Goal: Task Accomplishment & Management: Complete application form

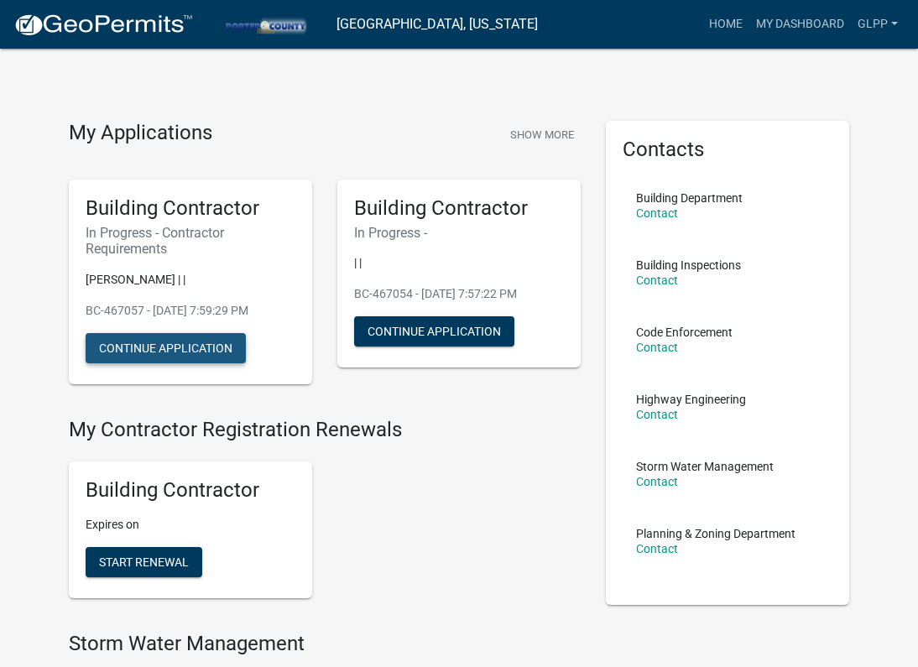
click at [217, 339] on button "Continue Application" at bounding box center [166, 348] width 160 height 30
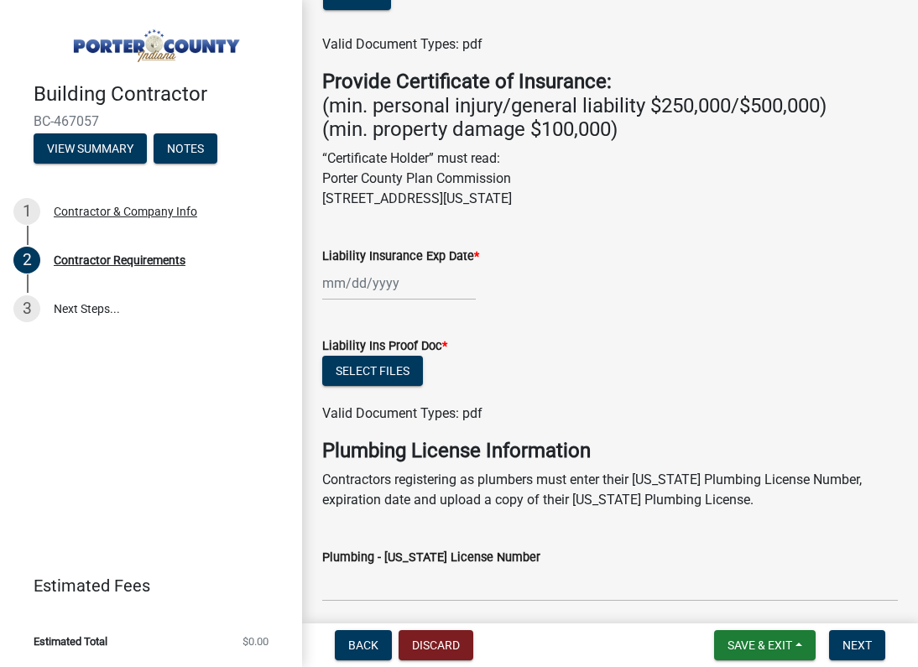
scroll to position [621, 0]
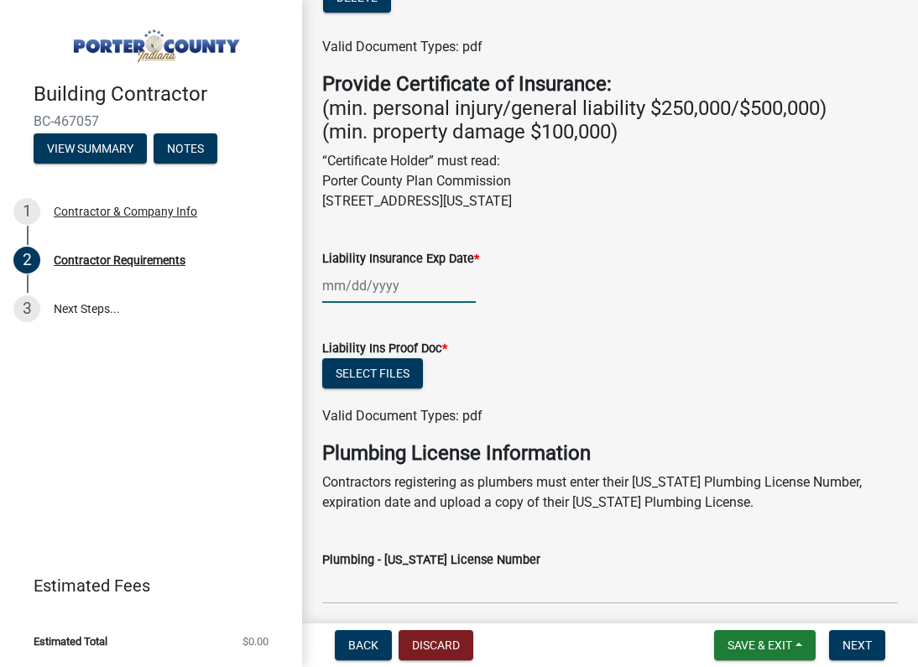
click at [366, 269] on div at bounding box center [399, 286] width 154 height 34
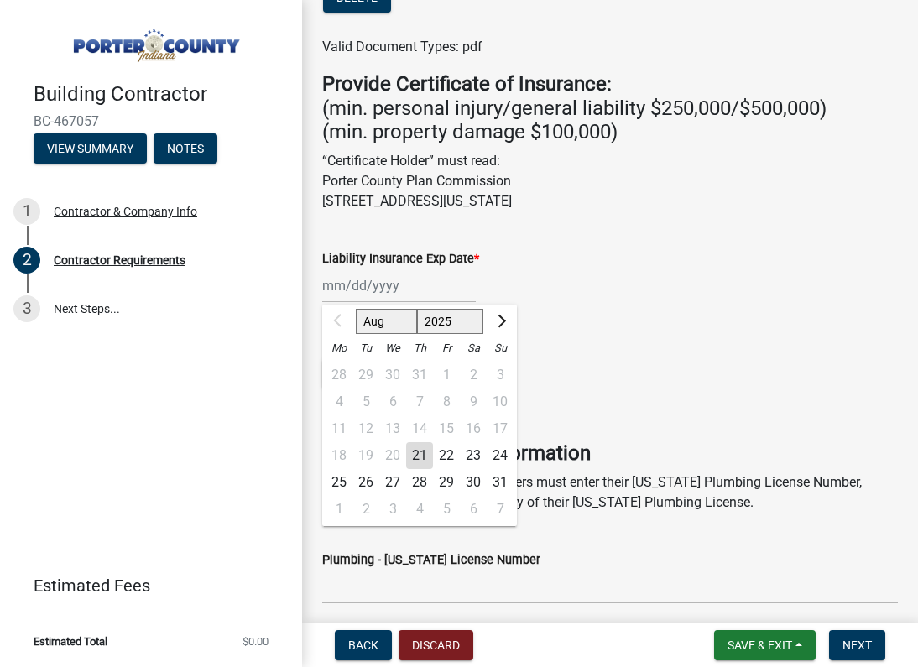
click at [503, 308] on button "Next month" at bounding box center [500, 321] width 20 height 27
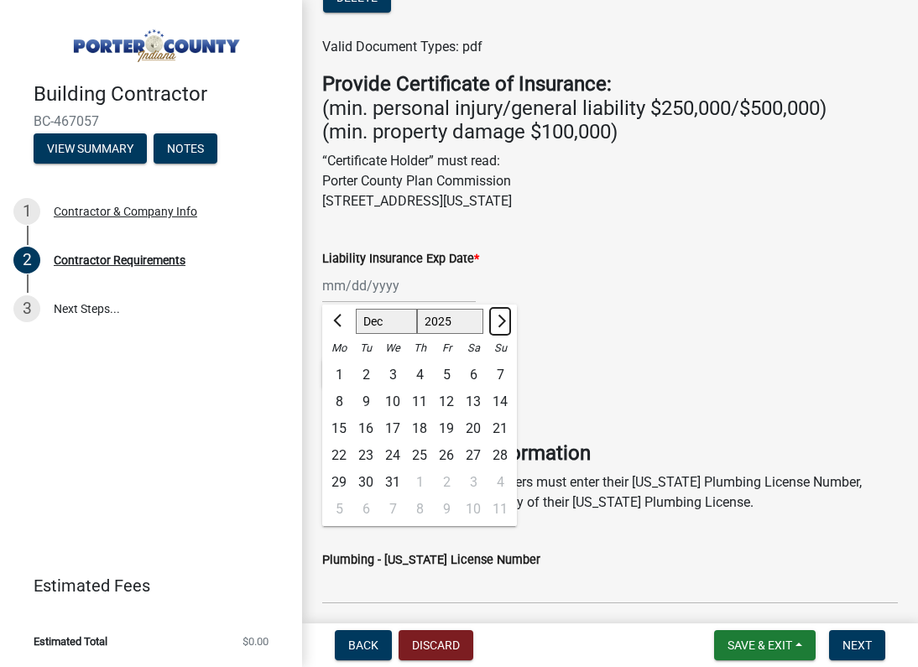
select select "1"
select select "2026"
click at [503, 308] on button "Next month" at bounding box center [500, 321] width 20 height 27
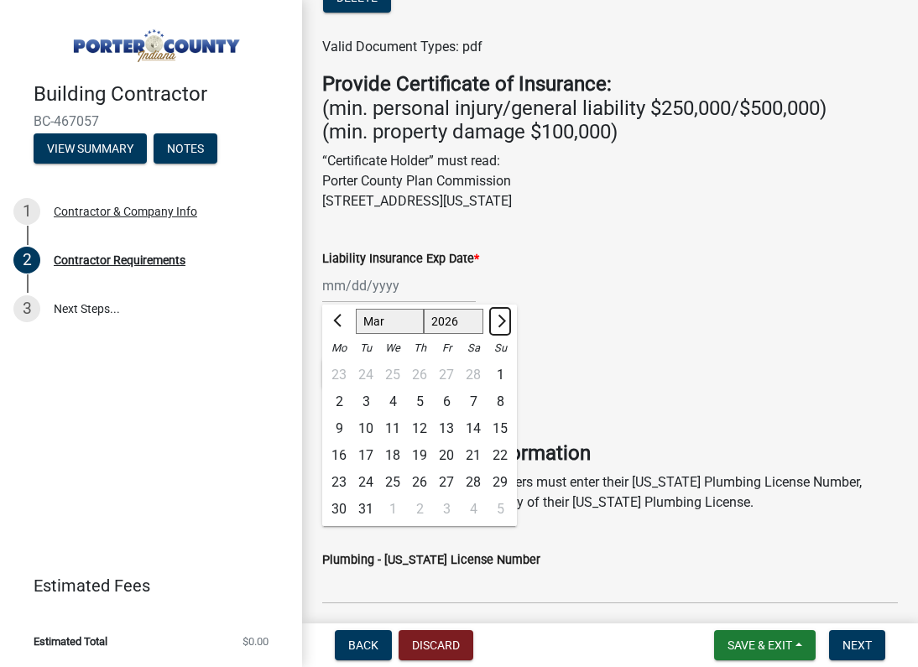
select select "4"
click at [480, 442] on div "25" at bounding box center [473, 455] width 27 height 27
type input "[DATE]"
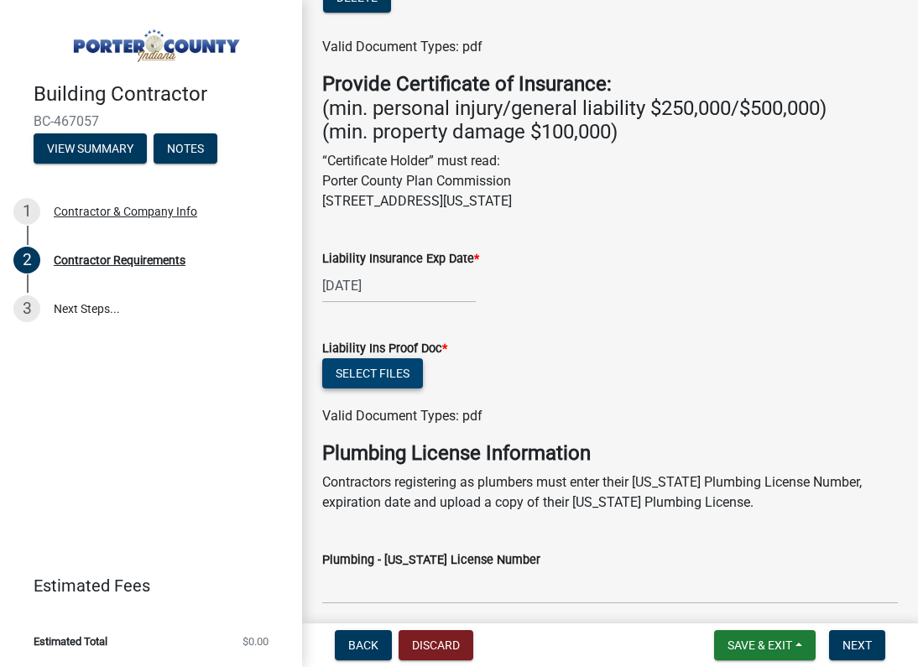
click at [394, 358] on button "Select files" at bounding box center [372, 373] width 101 height 30
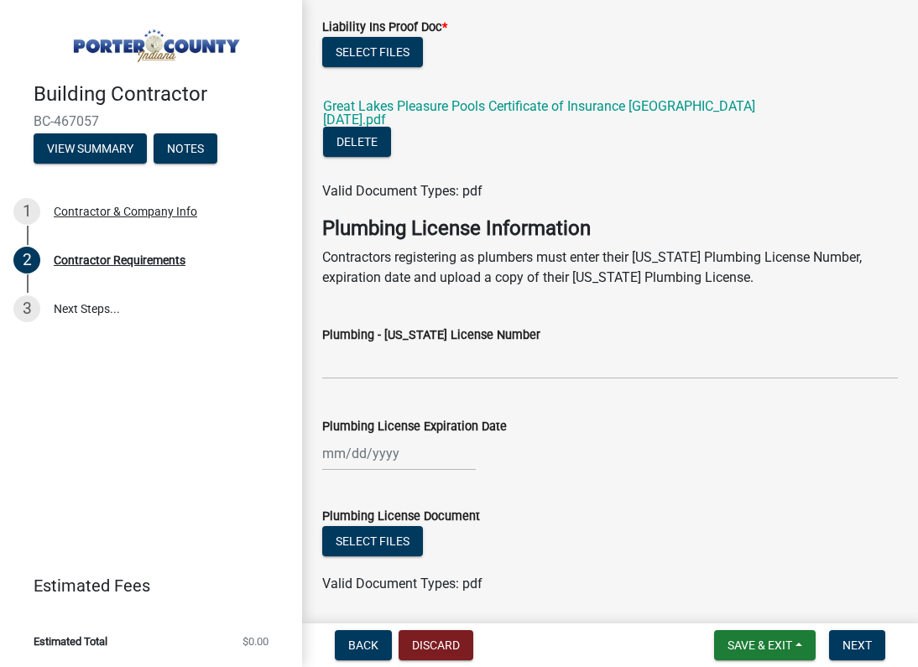
scroll to position [942, 0]
click at [860, 641] on span "Next" at bounding box center [857, 645] width 29 height 13
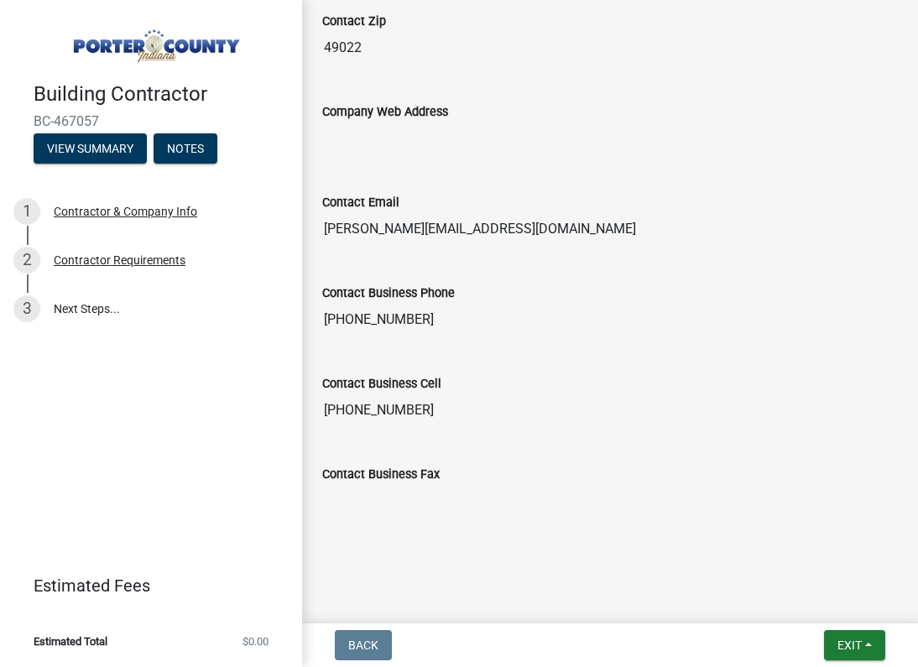
scroll to position [959, 0]
click at [118, 306] on link "3 Next Steps..." at bounding box center [151, 309] width 302 height 49
click at [90, 307] on link "3 Next Steps..." at bounding box center [151, 309] width 302 height 49
click at [861, 649] on span "Exit" at bounding box center [850, 645] width 24 height 13
click at [802, 601] on button "Save & Exit" at bounding box center [819, 602] width 134 height 40
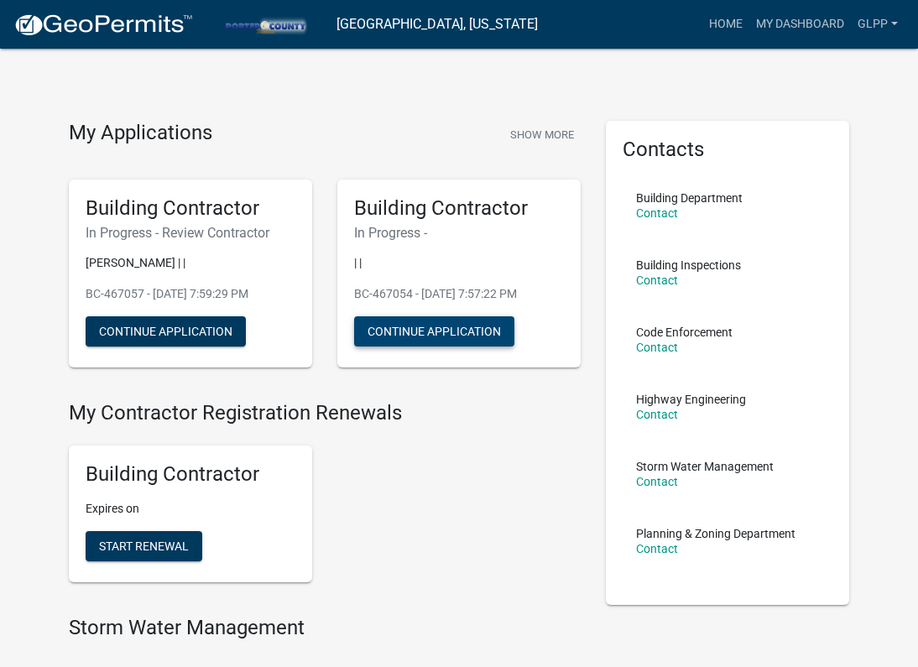
click at [430, 324] on button "Continue Application" at bounding box center [434, 331] width 160 height 30
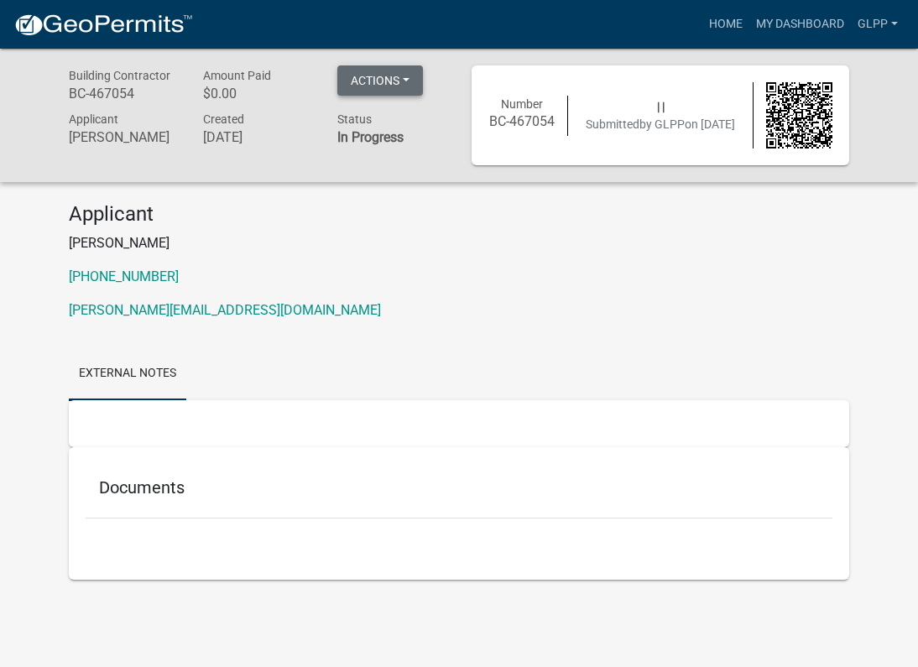
click at [412, 90] on button "Actions" at bounding box center [380, 80] width 86 height 30
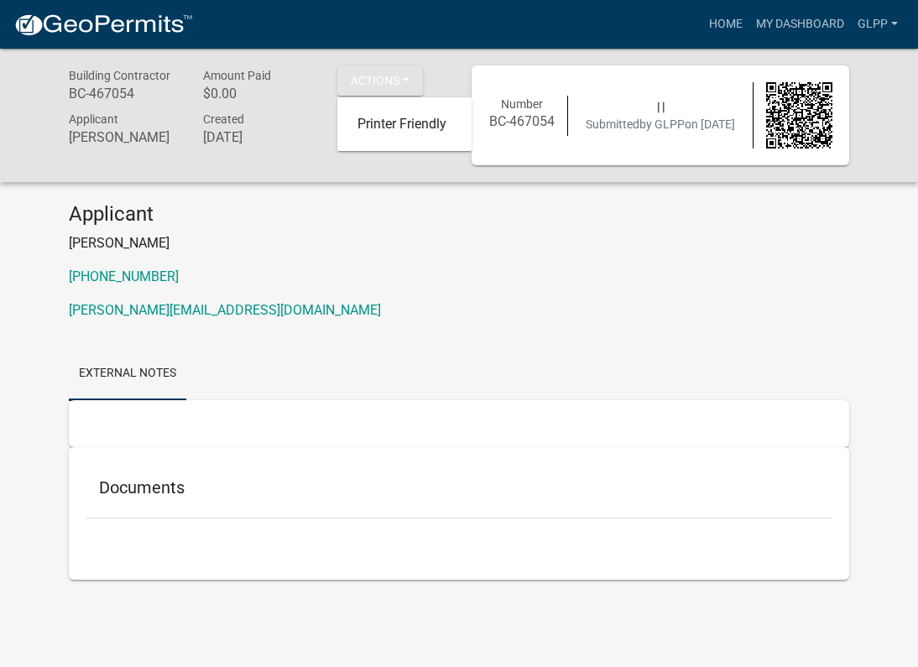
click at [375, 232] on div "Applicant [PERSON_NAME] [PHONE_NUMBER] [PERSON_NAME][EMAIL_ADDRESS][DOMAIN_NAME]" at bounding box center [459, 268] width 806 height 132
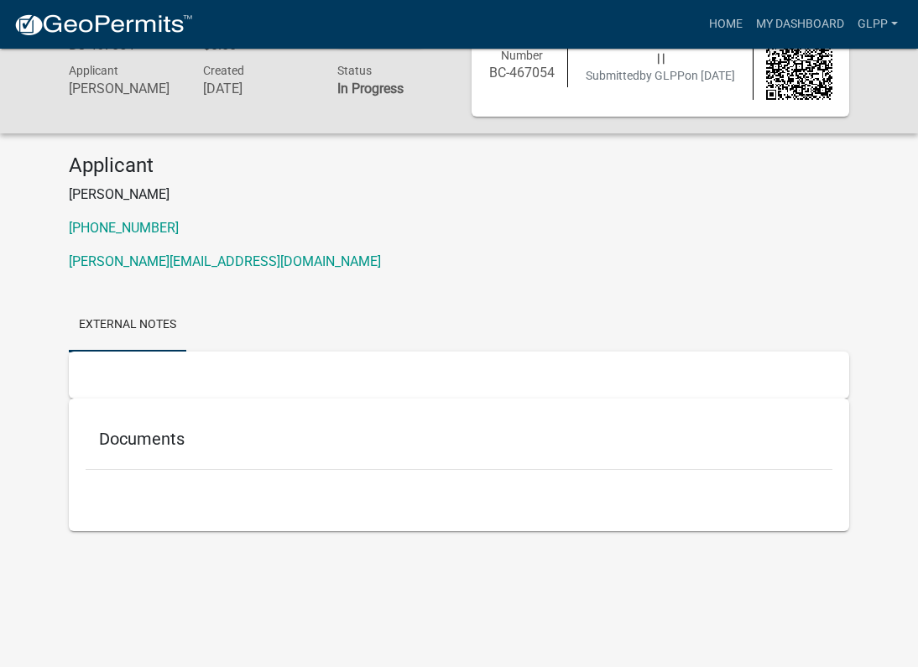
scroll to position [49, 0]
click at [130, 439] on h5 "Documents" at bounding box center [459, 439] width 720 height 20
